Goal: Find specific page/section: Find specific page/section

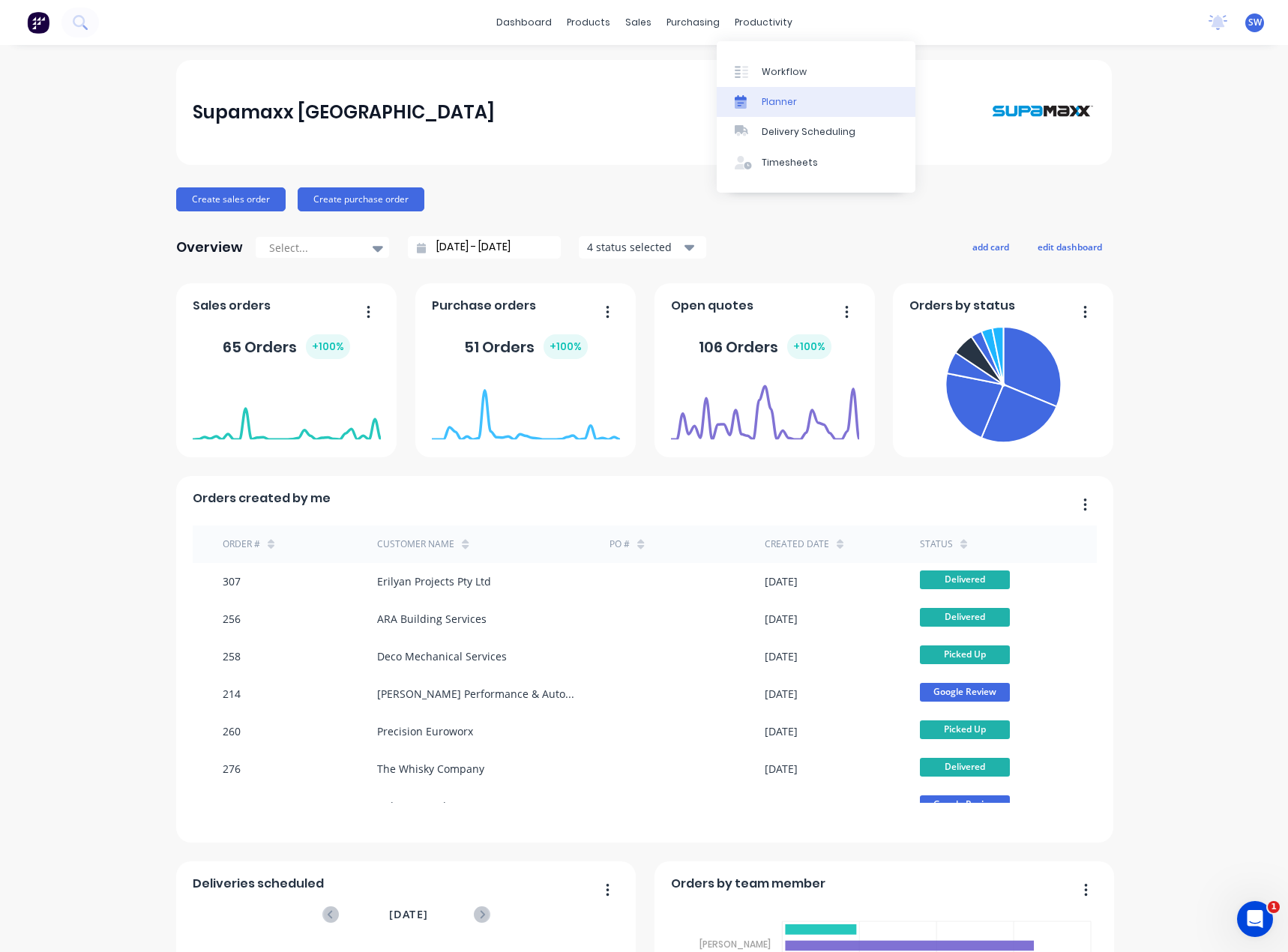
click at [777, 104] on div "Planner" at bounding box center [779, 102] width 35 height 13
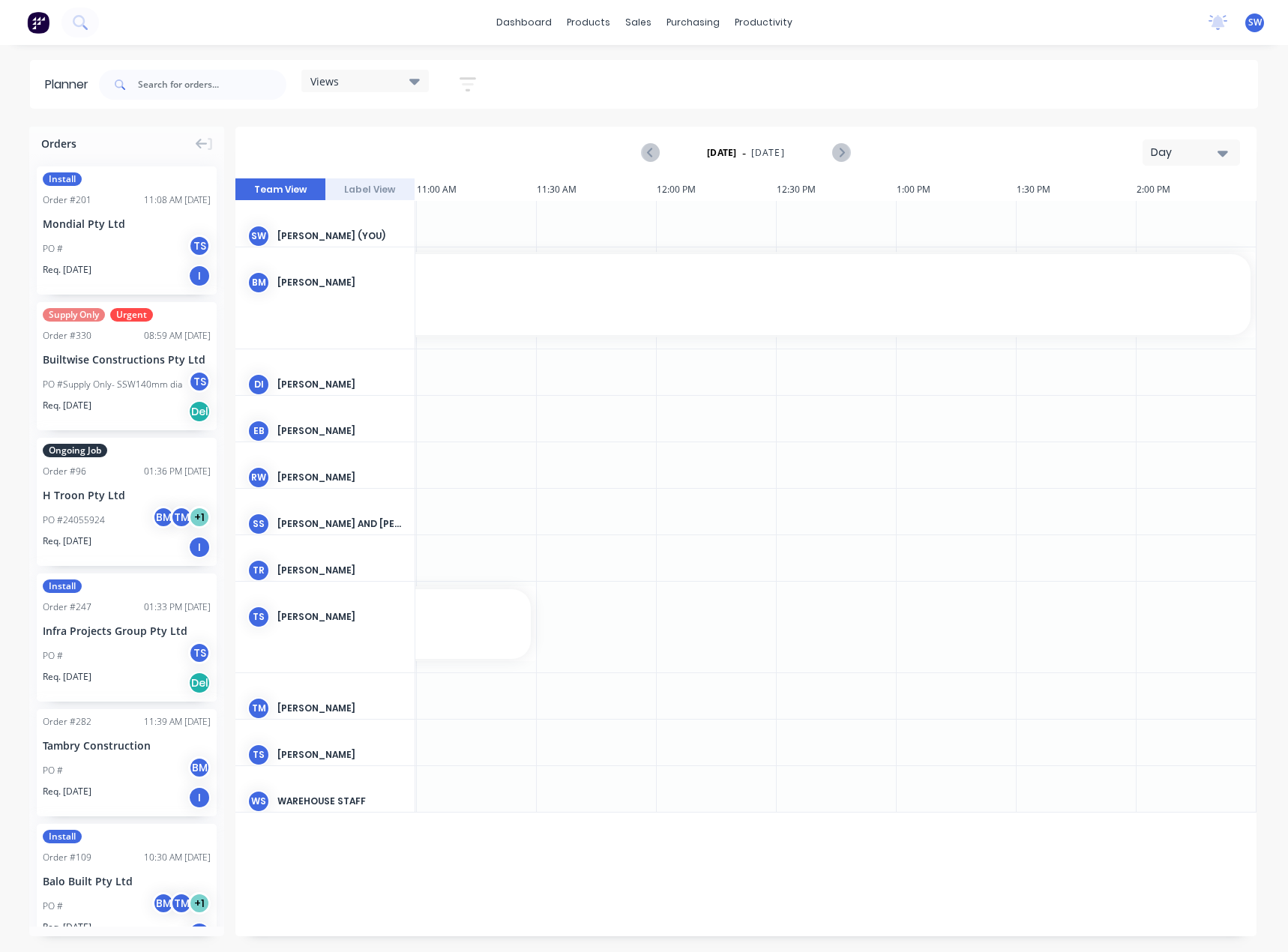
click at [1180, 151] on div "Day" at bounding box center [1186, 152] width 69 height 15
click at [1149, 249] on div "Month" at bounding box center [1164, 252] width 148 height 30
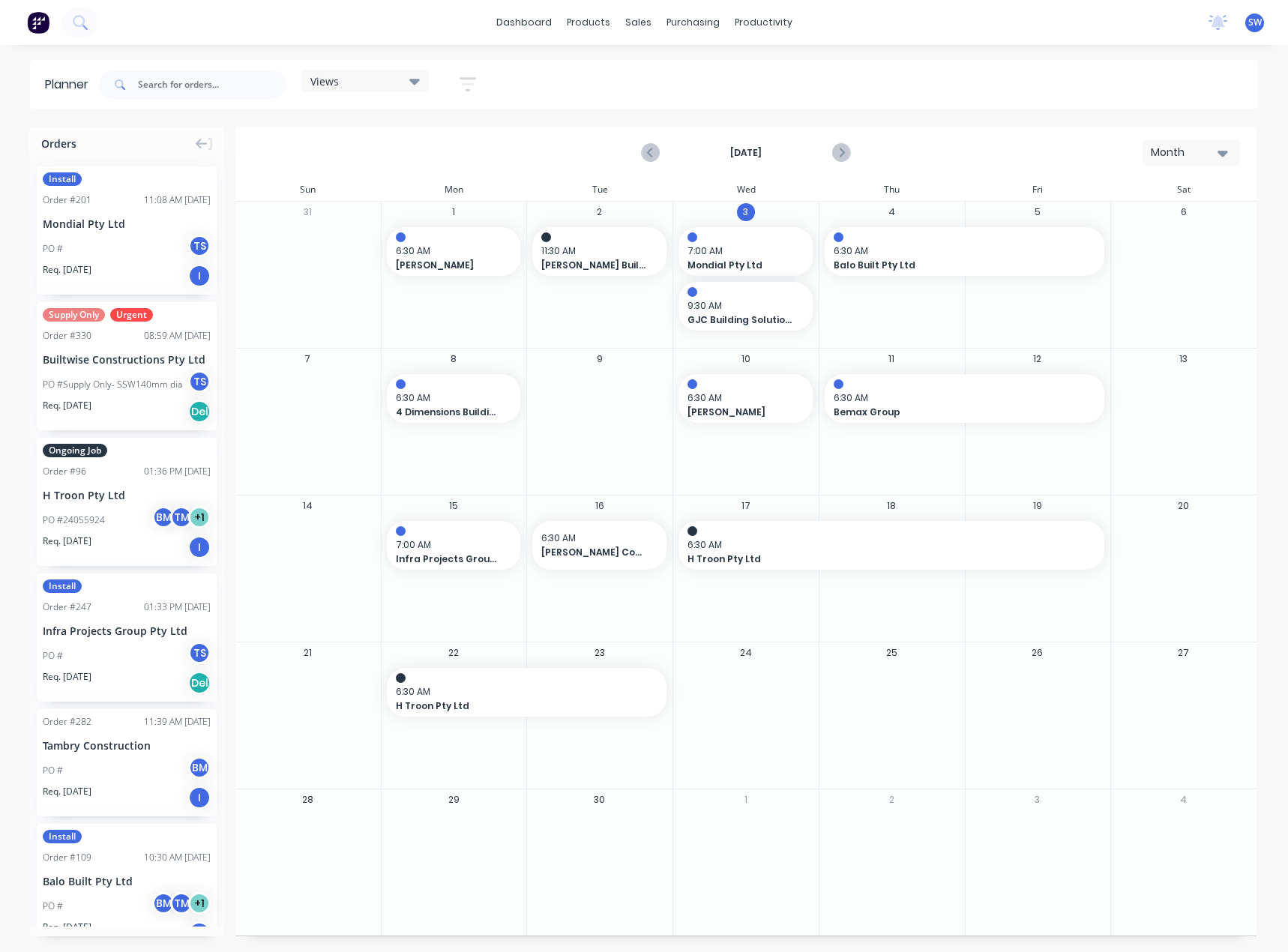
click at [1233, 155] on button "Month" at bounding box center [1191, 152] width 98 height 26
click at [994, 60] on header "Planner Views Save new view None (Default) edit Show/Hide users Show/Hide order…" at bounding box center [644, 84] width 1229 height 49
click at [507, 26] on link "dashboard" at bounding box center [524, 23] width 71 height 23
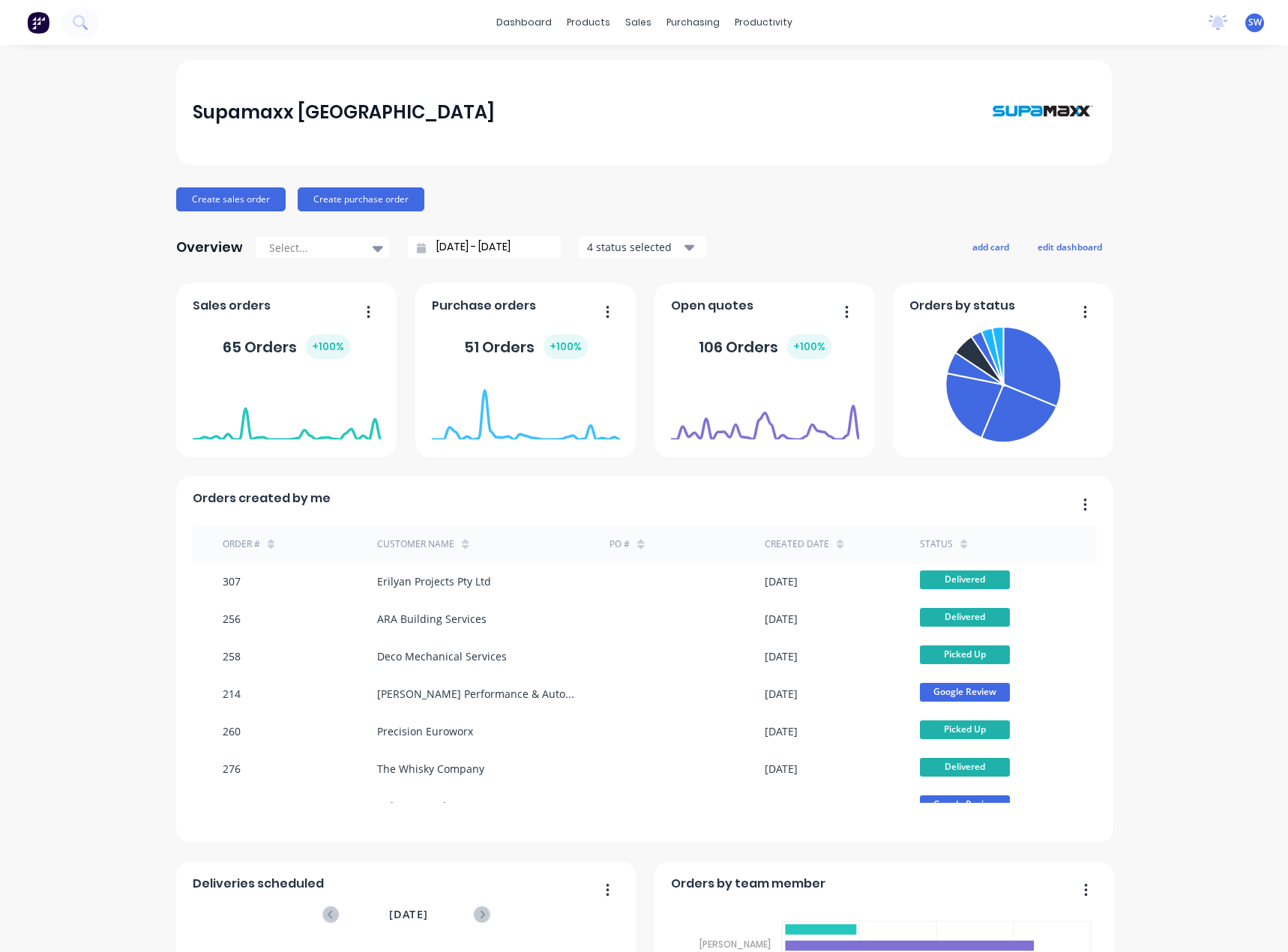
click at [70, 394] on div "Supamaxx Australia Create sales order Create purchase order Overview Select... …" at bounding box center [644, 644] width 1288 height 1168
